Goal: Ask a question

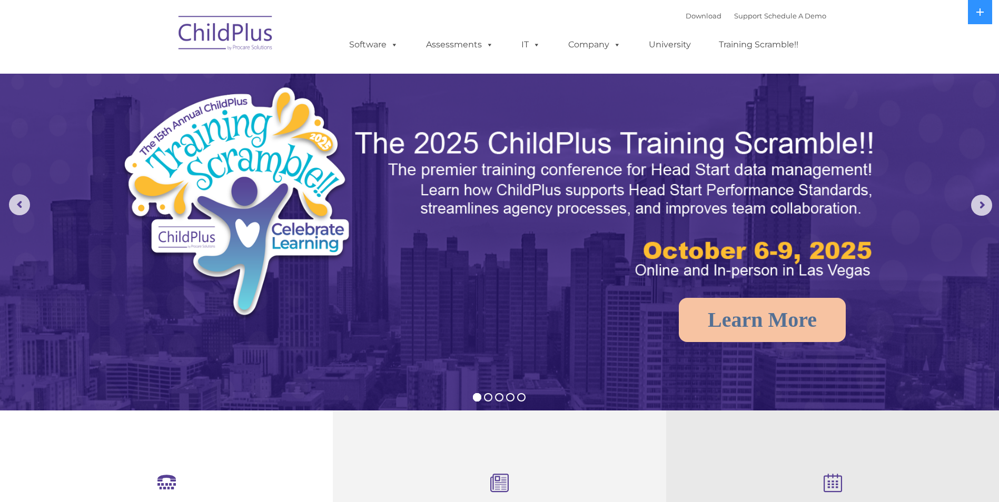
select select "MEDIUM"
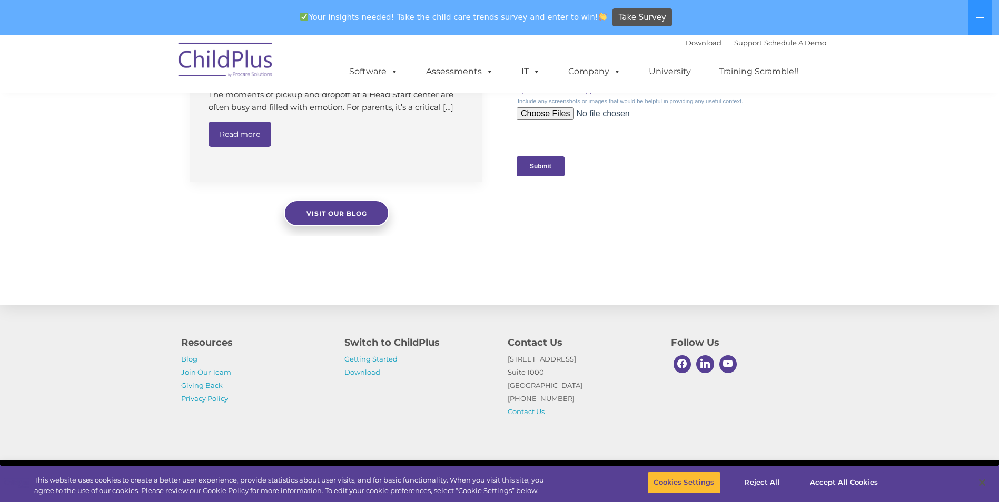
scroll to position [1058, 0]
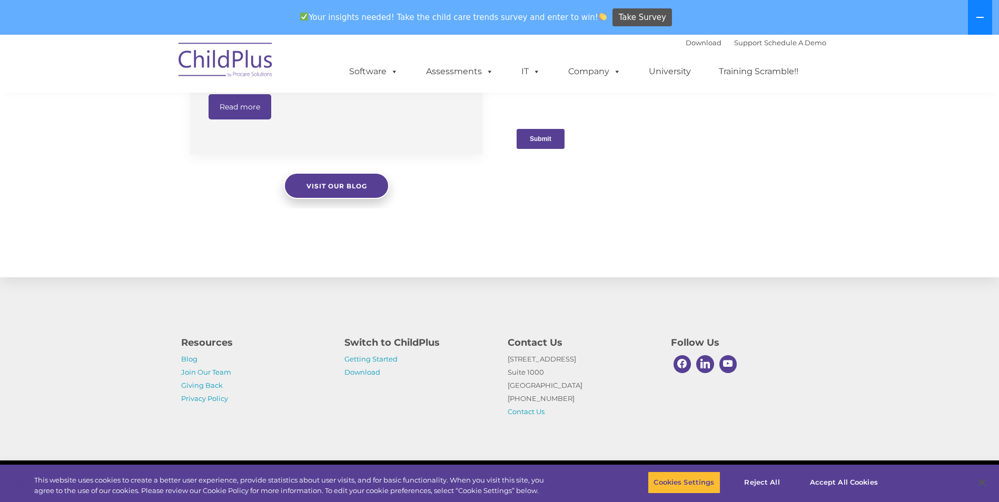
click at [982, 22] on button at bounding box center [980, 17] width 24 height 35
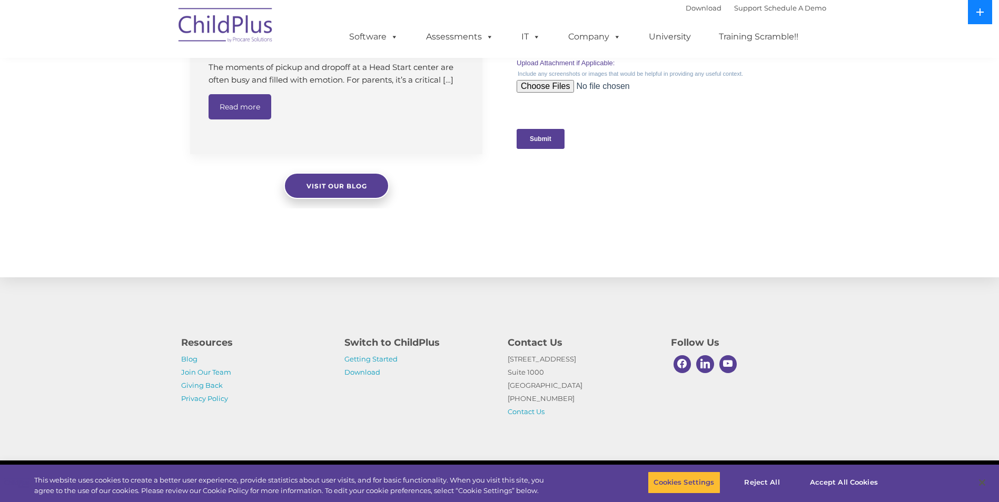
scroll to position [1023, 0]
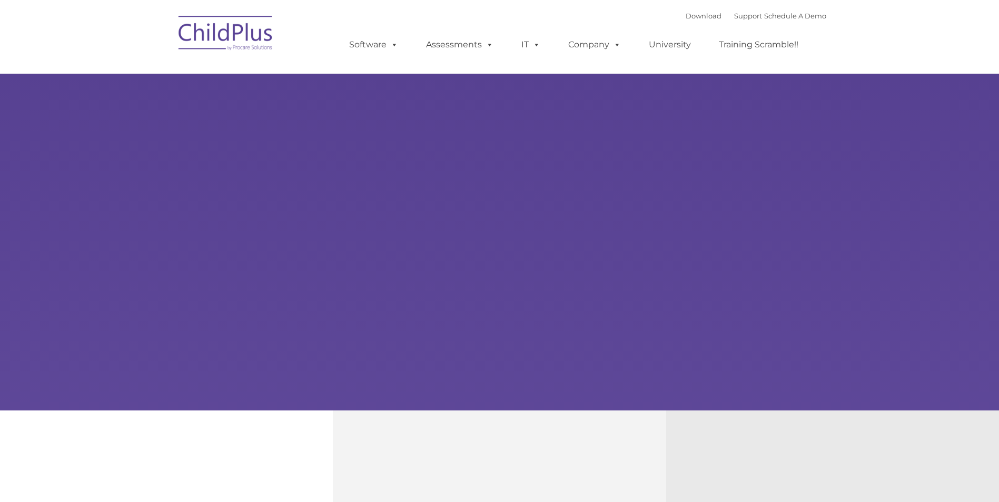
type input ""
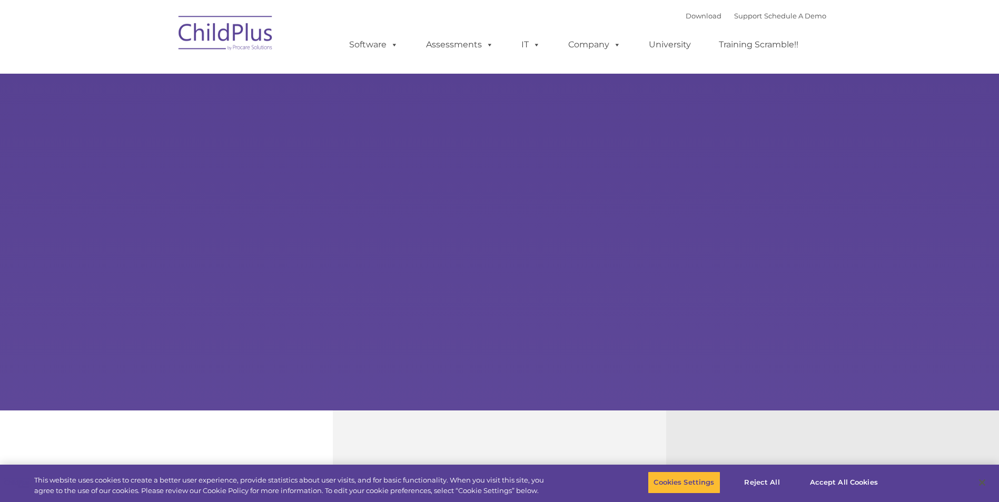
select select "MEDIUM"
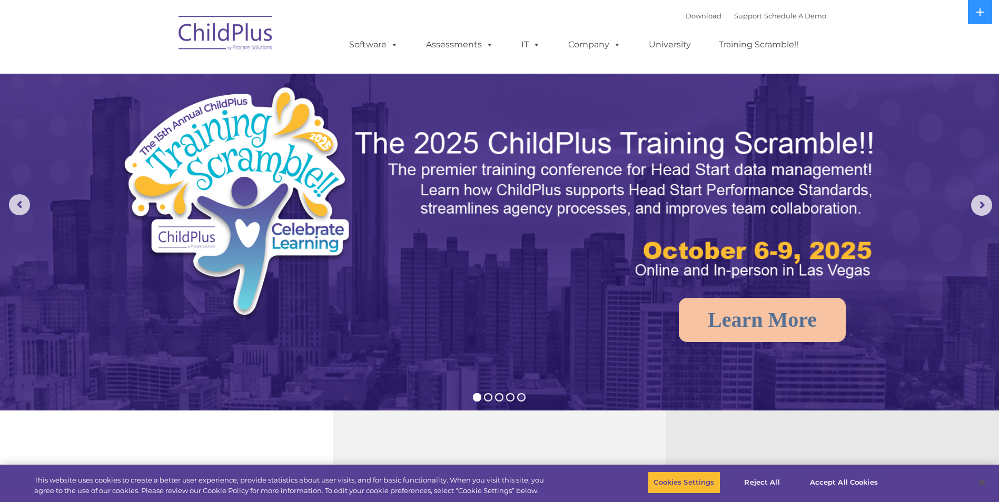
click at [522, 397] on rs-bullet at bounding box center [521, 397] width 8 height 8
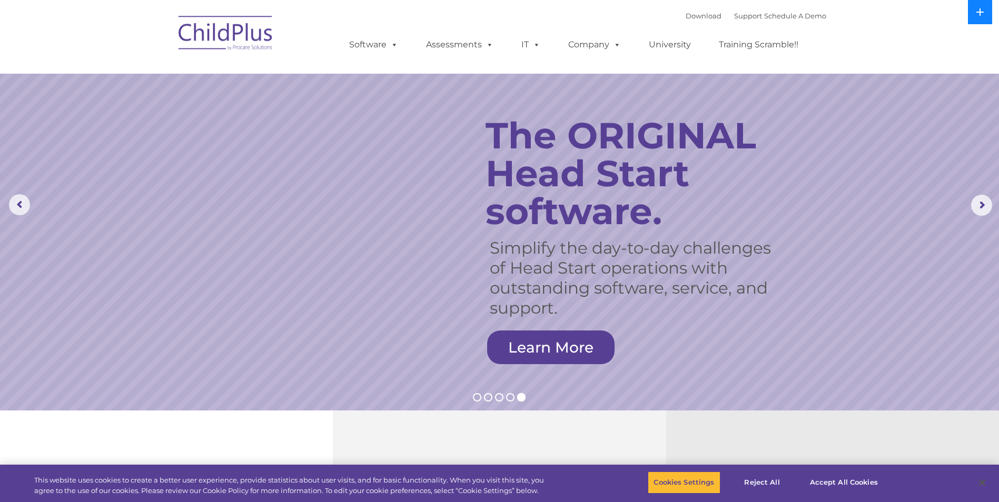
click at [981, 6] on button at bounding box center [980, 12] width 24 height 24
